Goal: Task Accomplishment & Management: Manage account settings

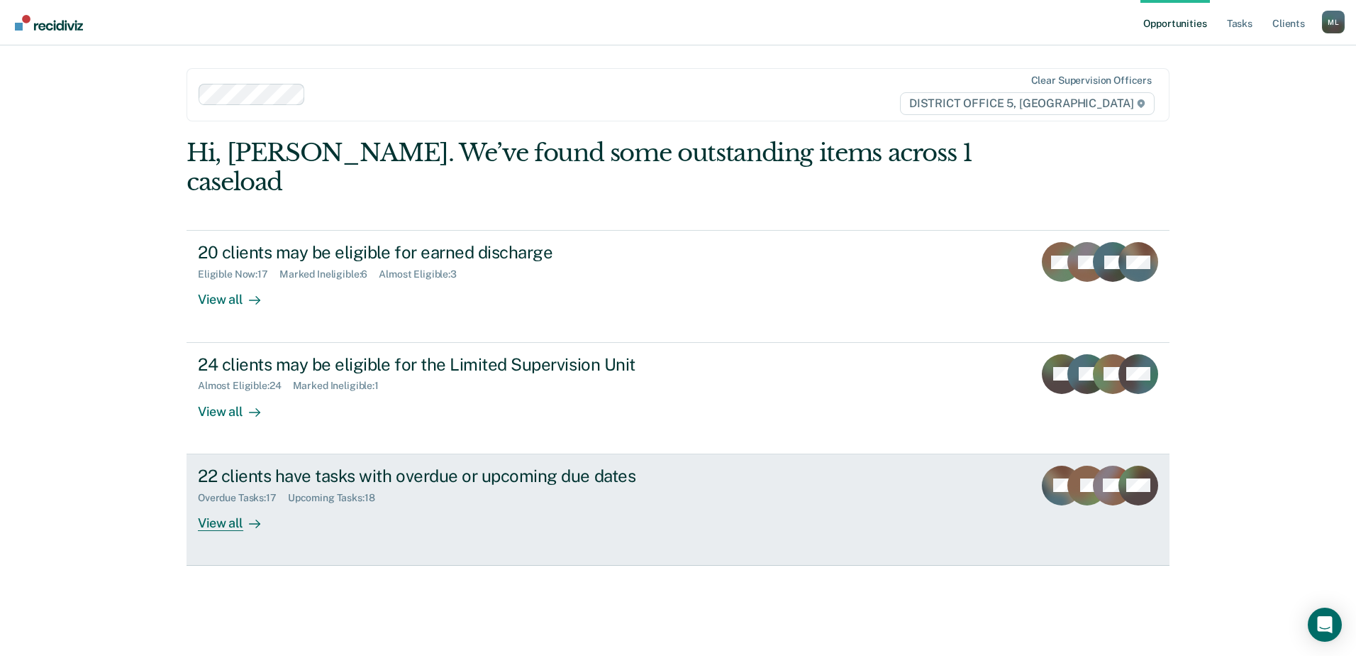
click at [432, 465] on div "22 clients have tasks with overdue or upcoming due dates" at bounding box center [447, 475] width 498 height 21
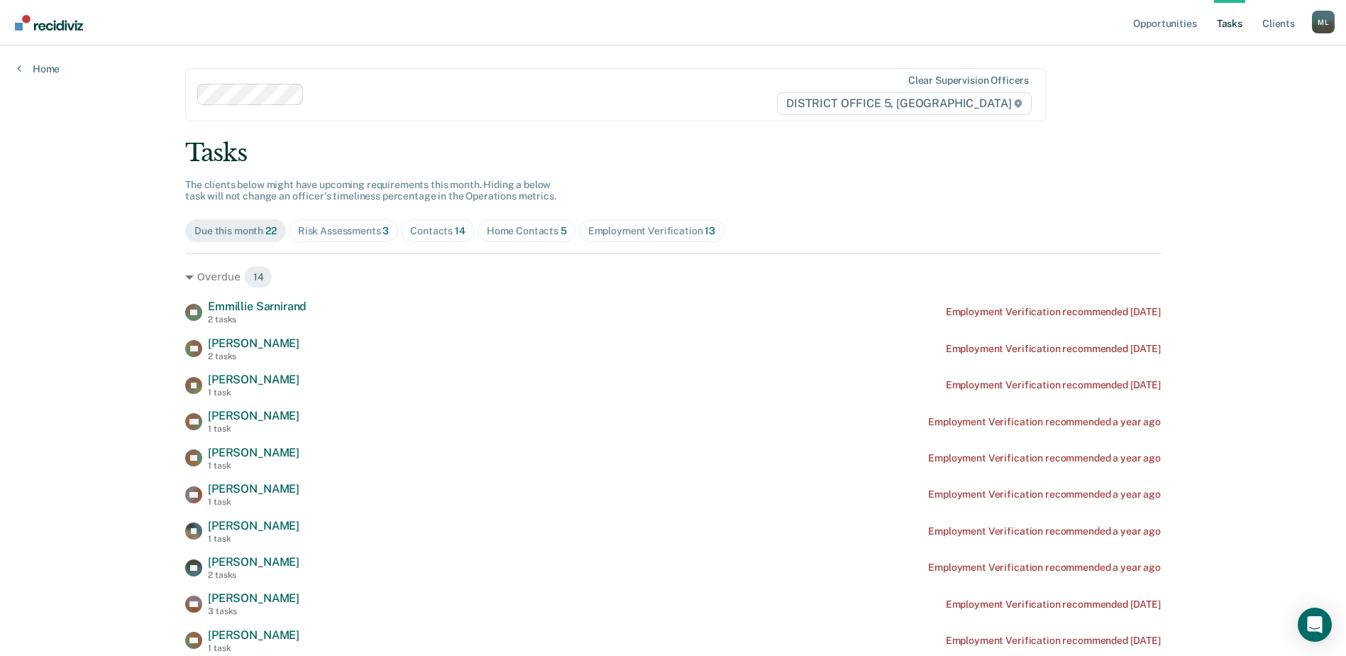
click at [506, 233] on div "Home Contacts 5" at bounding box center [527, 231] width 80 height 12
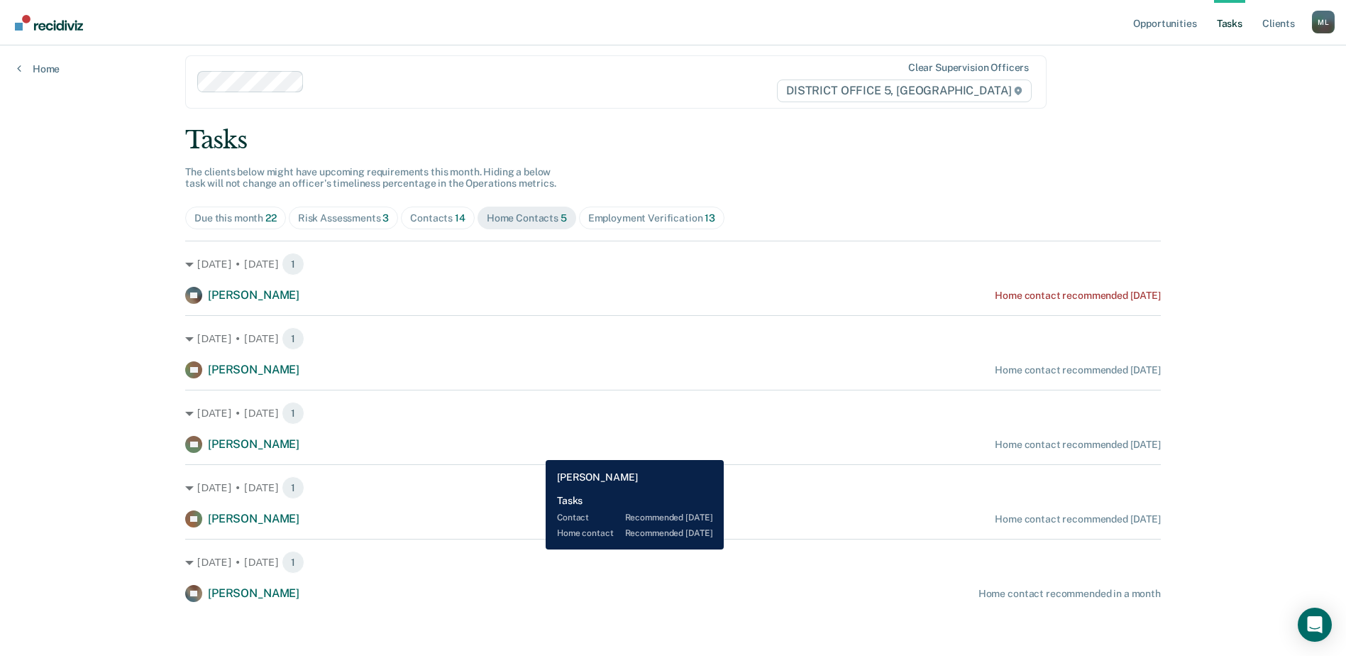
scroll to position [16, 0]
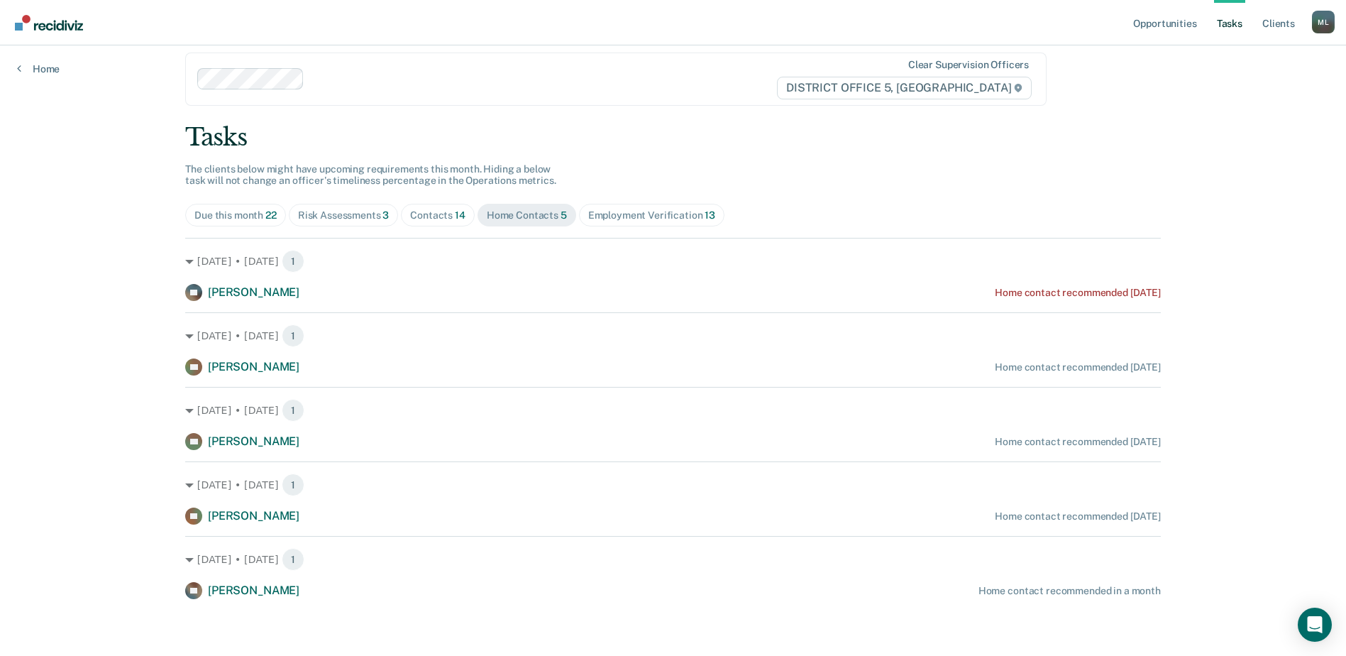
click at [426, 215] on div "Contacts 14" at bounding box center [437, 215] width 55 height 12
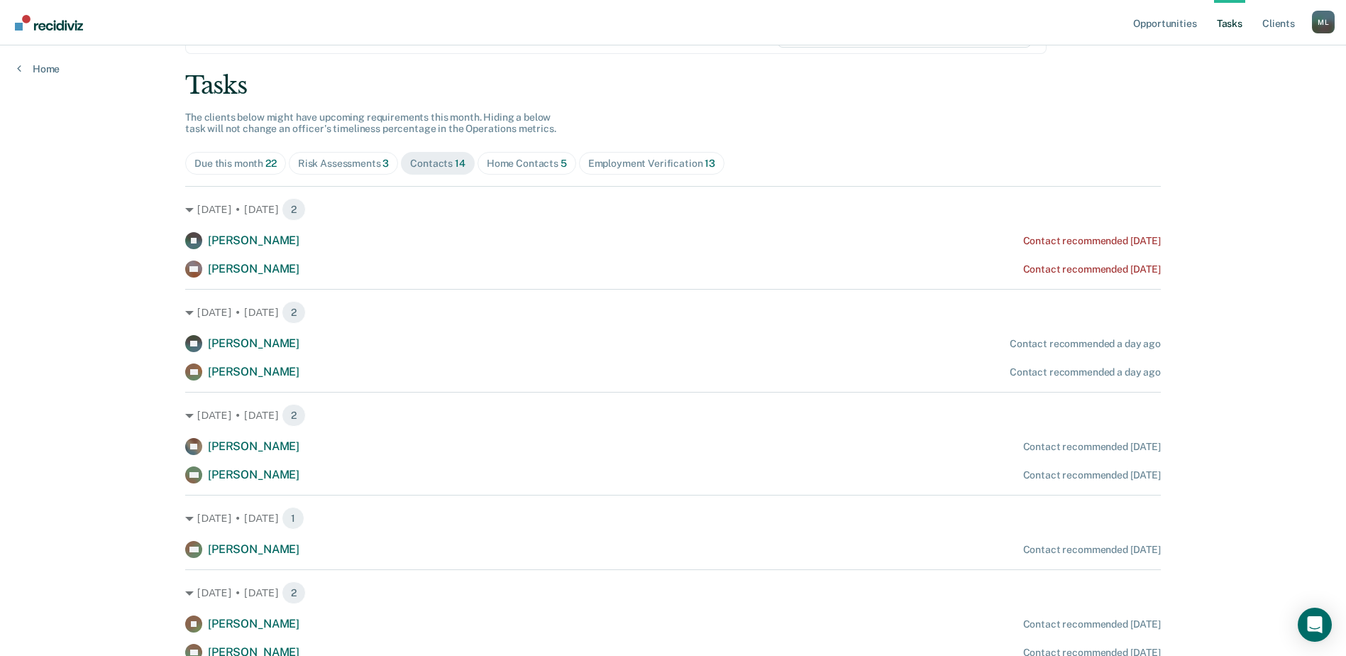
scroll to position [0, 0]
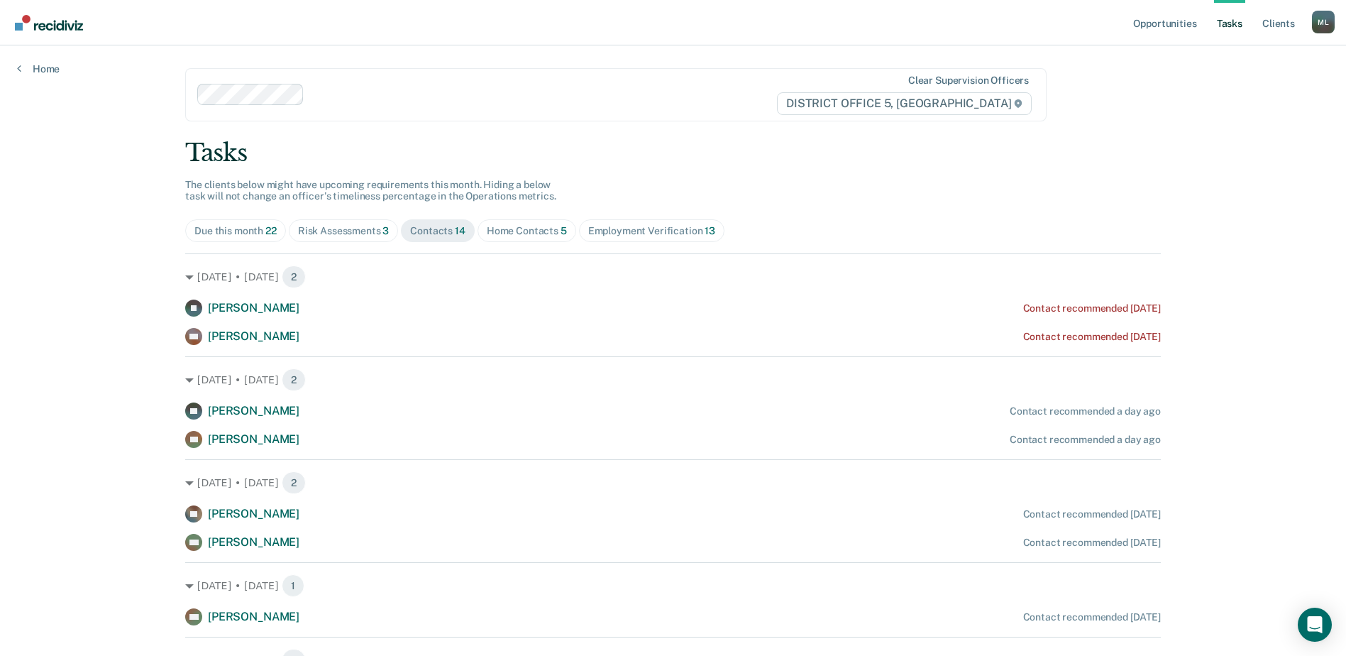
click at [516, 229] on div "Home Contacts 5" at bounding box center [527, 231] width 80 height 12
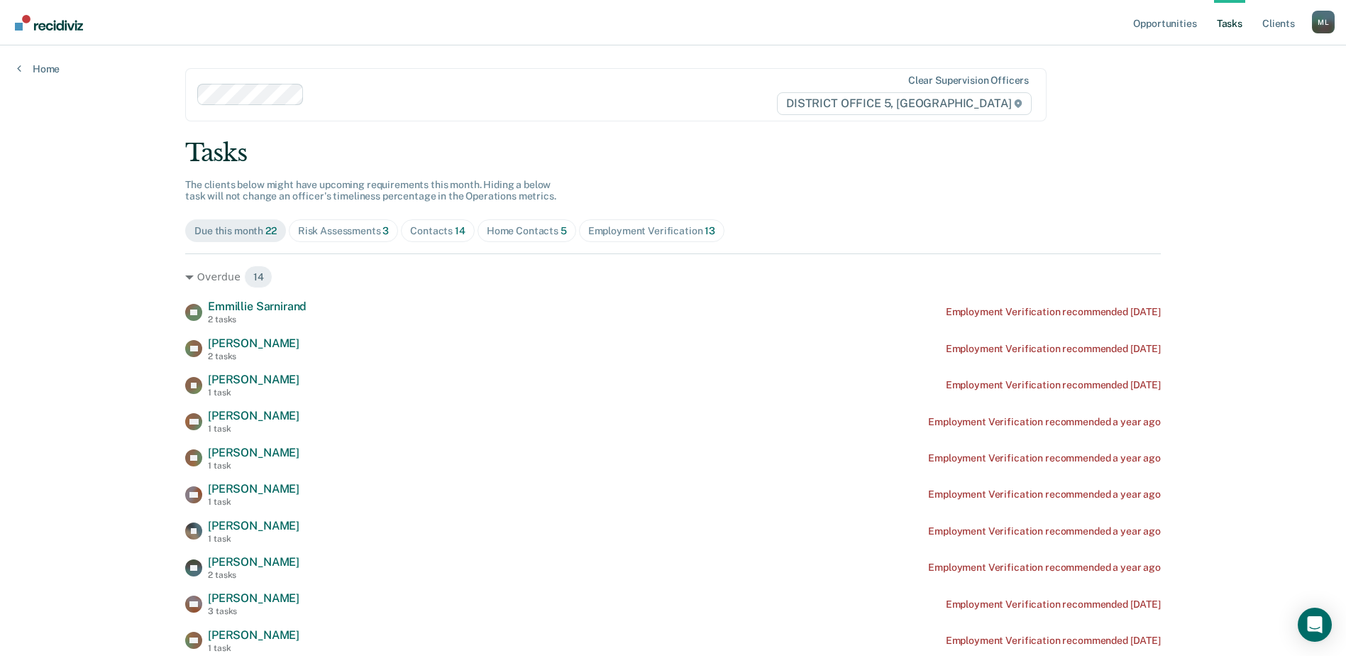
click at [505, 226] on div "Home Contacts 5" at bounding box center [527, 231] width 80 height 12
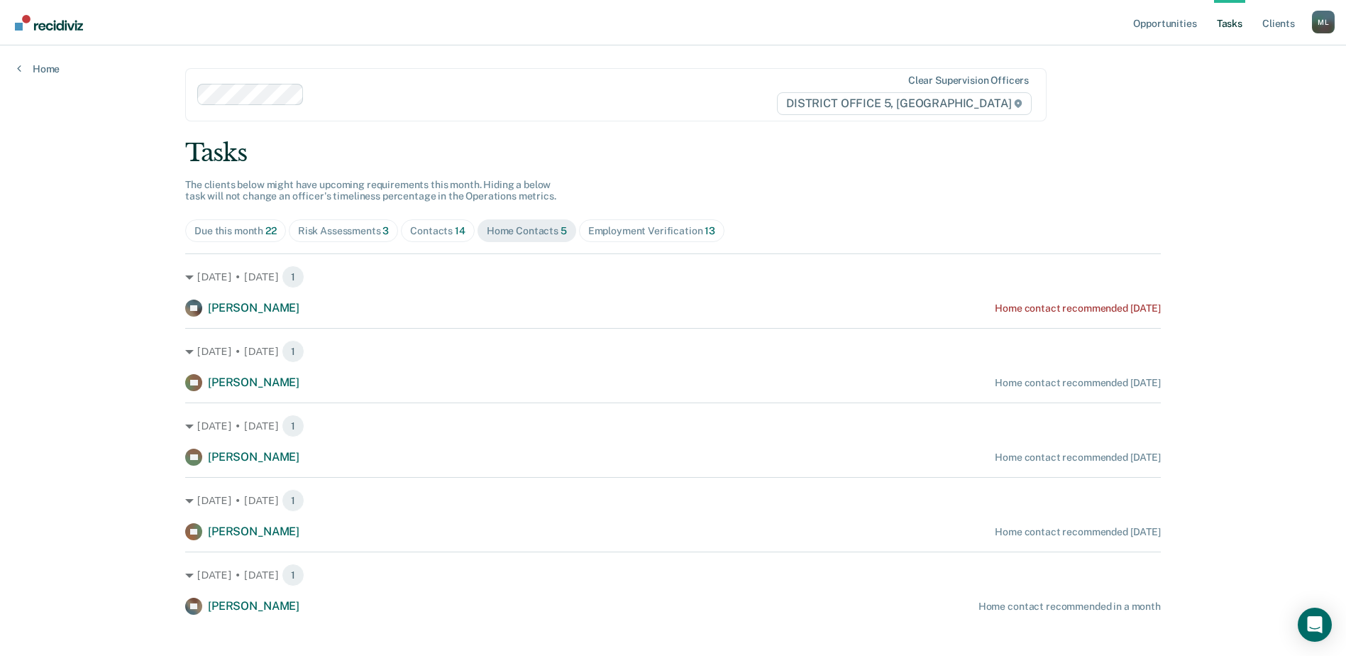
click at [322, 229] on div "Risk Assessments 3" at bounding box center [344, 231] width 92 height 12
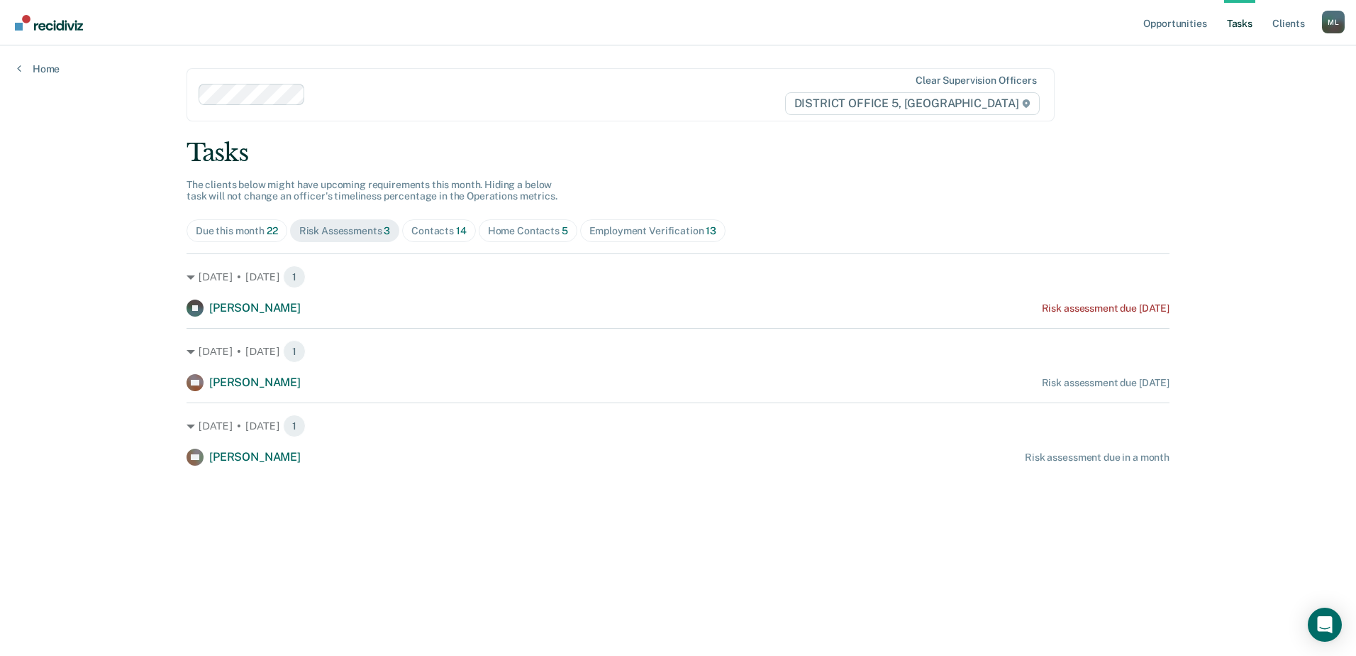
click at [635, 225] on div "Employment Verification 13" at bounding box center [653, 231] width 127 height 12
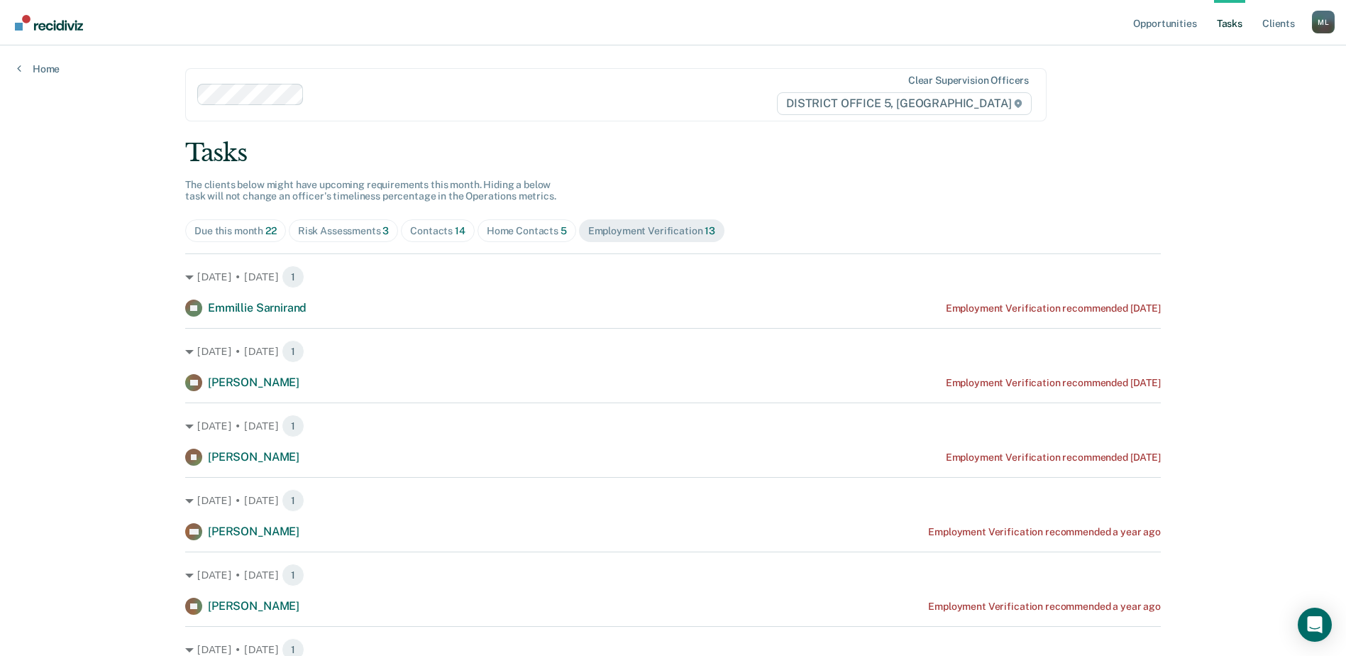
click at [238, 226] on div "Due this month 22" at bounding box center [235, 231] width 82 height 12
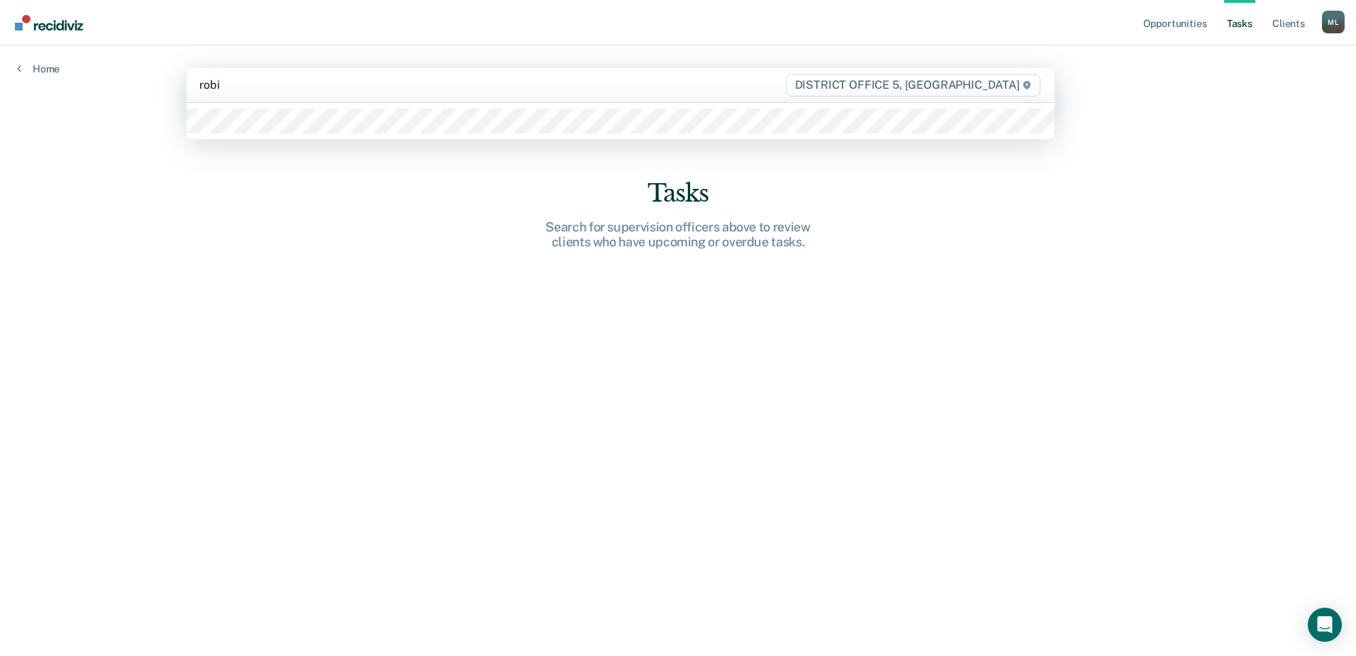
type input "[PERSON_NAME]"
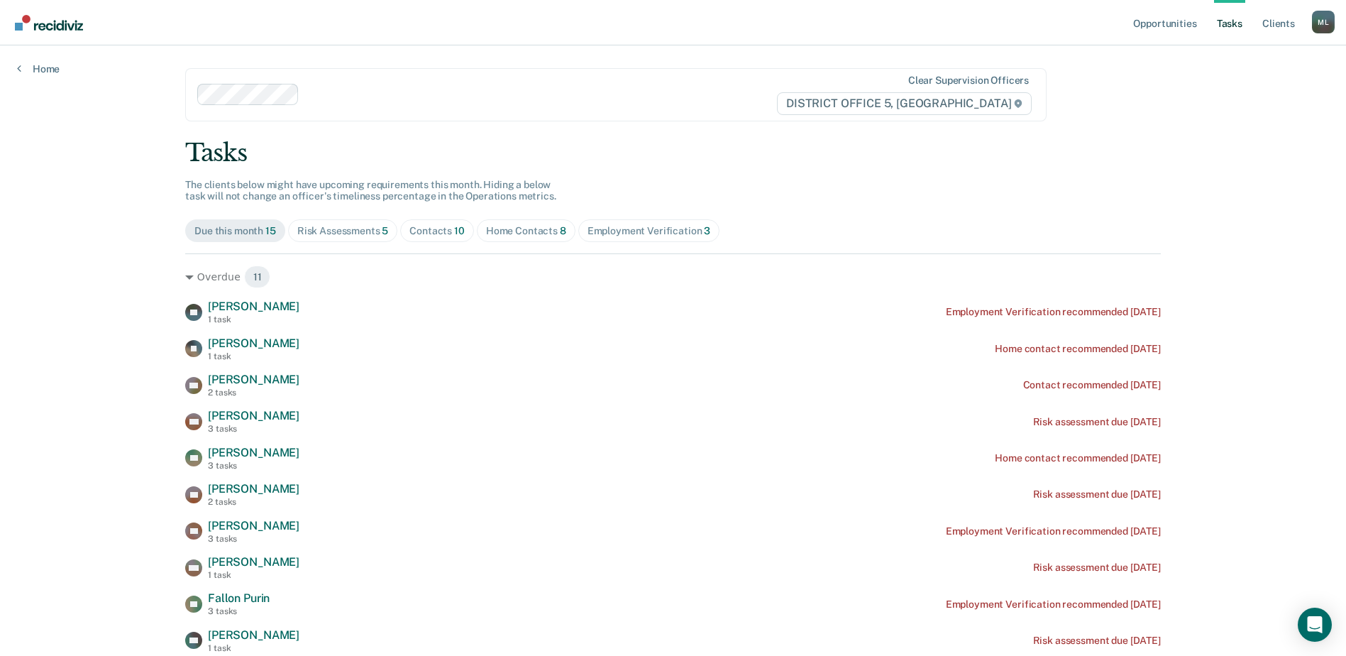
click at [793, 243] on div "Tasks The clients below might have upcoming requirements this month. Hiding a b…" at bounding box center [672, 509] width 975 height 743
click at [521, 232] on div "Home Contacts 8" at bounding box center [526, 231] width 80 height 12
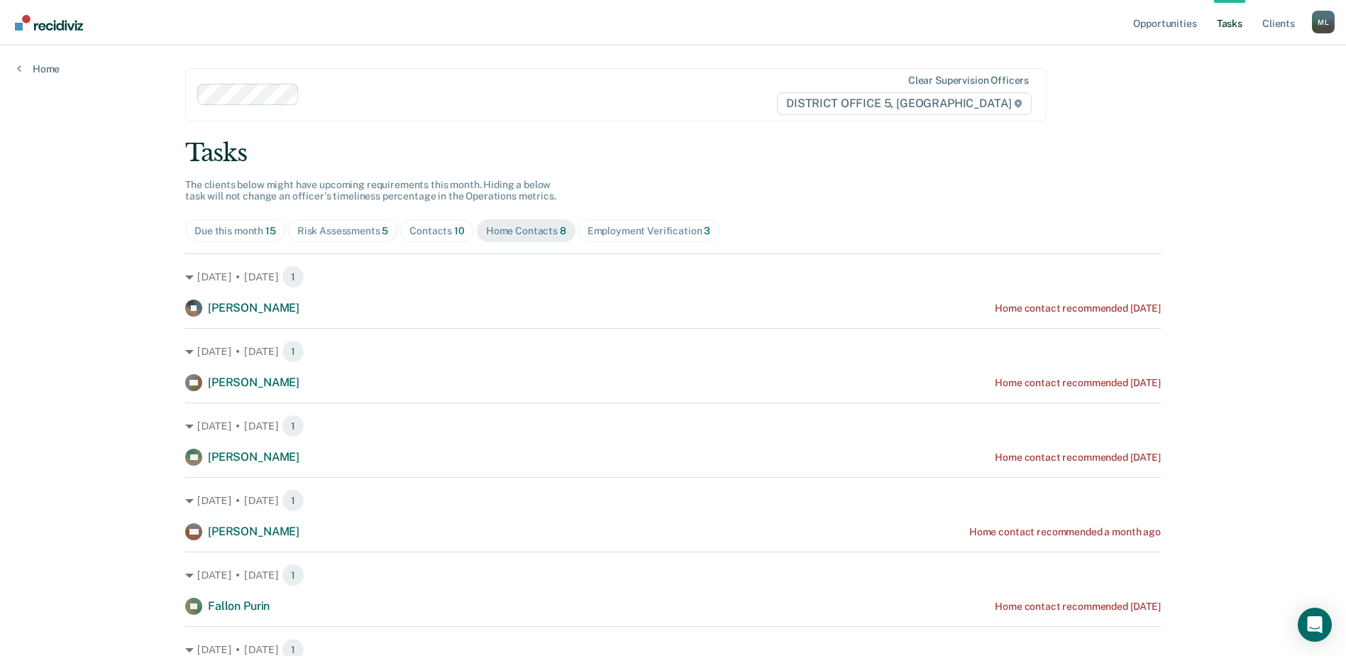
click at [421, 229] on div "Contacts 10" at bounding box center [436, 231] width 55 height 12
click at [328, 231] on div "Risk Assessments 5" at bounding box center [343, 231] width 92 height 12
